Goal: Book appointment/travel/reservation

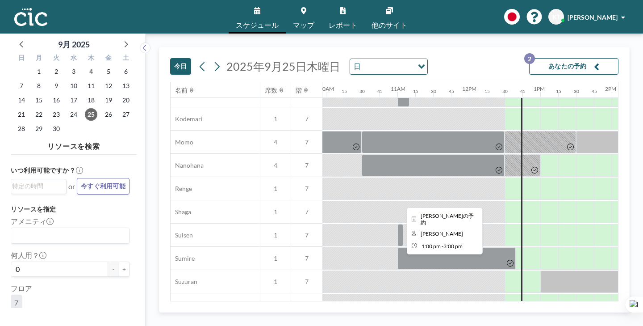
scroll to position [459, 711]
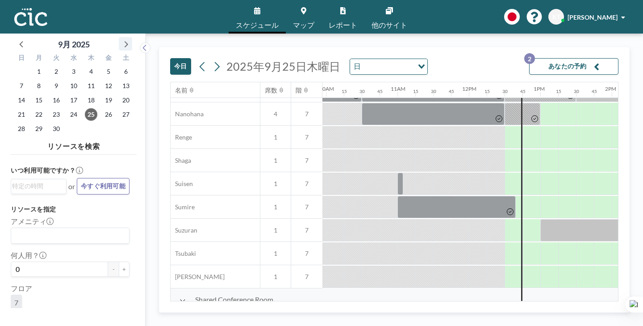
click at [120, 39] on icon at bounding box center [126, 44] width 12 height 12
click at [85, 65] on span "2" at bounding box center [91, 71] width 13 height 13
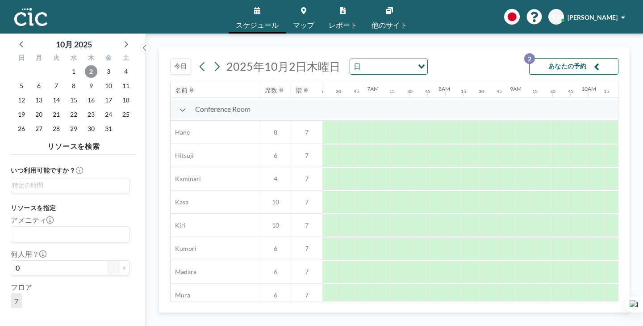
scroll to position [0, 450]
click at [67, 65] on span "1" at bounding box center [73, 71] width 13 height 13
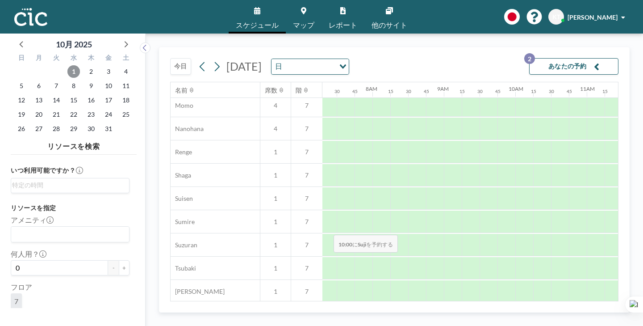
scroll to position [459, 522]
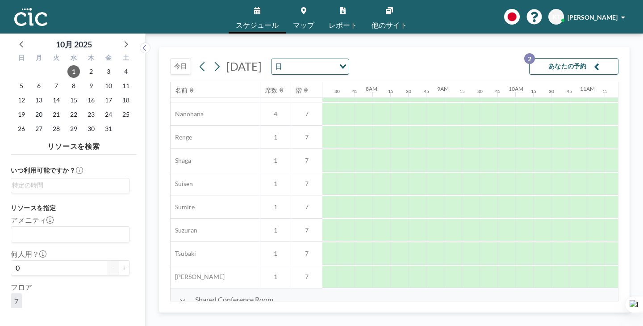
click at [310, 11] on link "マップ" at bounding box center [304, 16] width 36 height 33
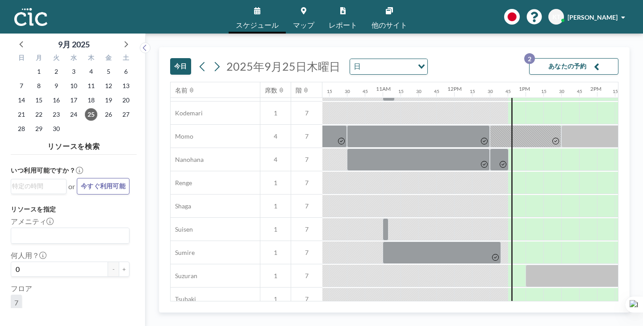
scroll to position [459, 726]
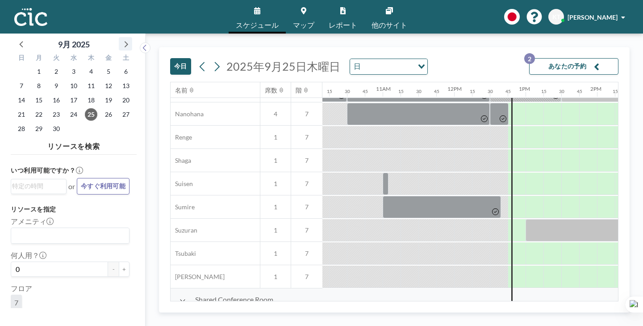
click at [120, 41] on icon at bounding box center [126, 44] width 12 height 12
click at [67, 65] on span "1" at bounding box center [73, 71] width 13 height 13
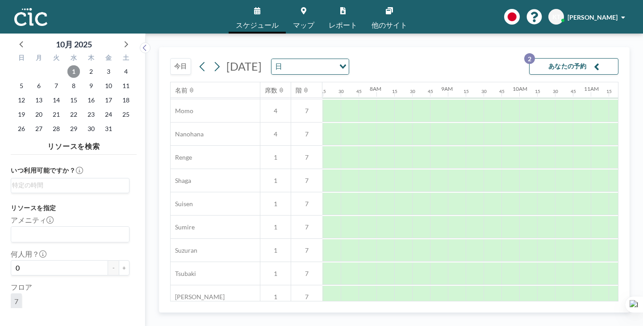
scroll to position [459, 518]
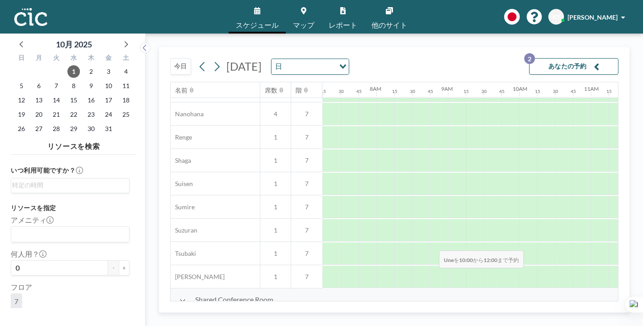
drag, startPoint x: 330, startPoint y: 221, endPoint x: 436, endPoint y: 229, distance: 106.1
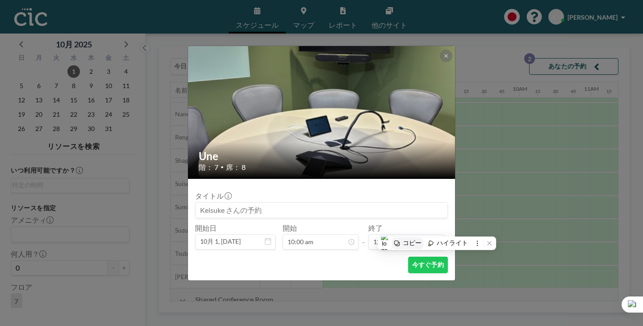
scroll to position [684, 0]
click at [408, 256] on button "今すぐ予約" at bounding box center [428, 264] width 40 height 17
